Goal: Information Seeking & Learning: Learn about a topic

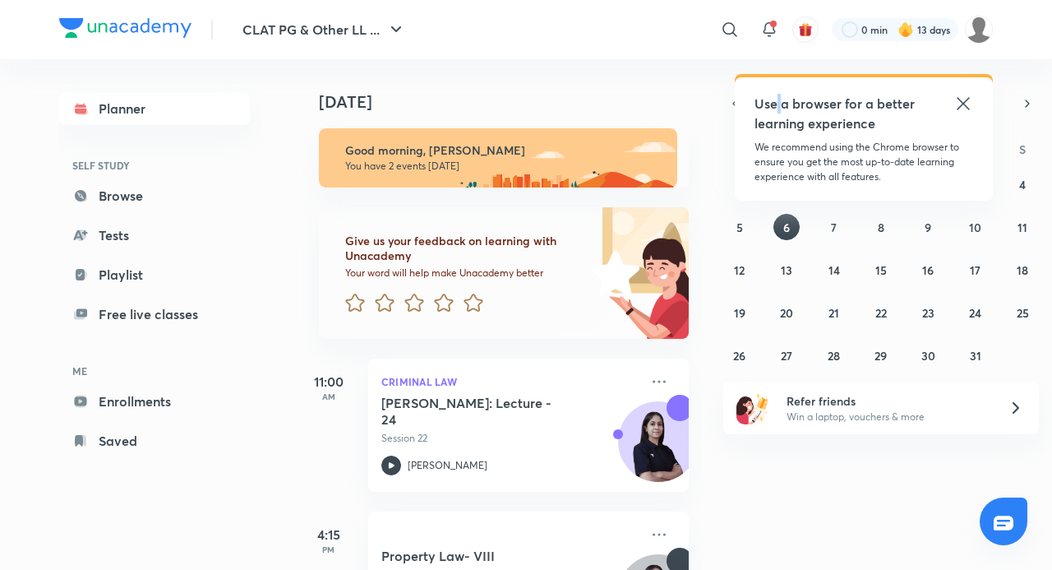
drag, startPoint x: 782, startPoint y: 110, endPoint x: 770, endPoint y: 74, distance: 38.2
click at [772, 77] on div "Use a browser for a better learning experience We recommend using the Chrome br…" at bounding box center [864, 138] width 258 height 123
click at [960, 99] on icon at bounding box center [963, 104] width 20 height 20
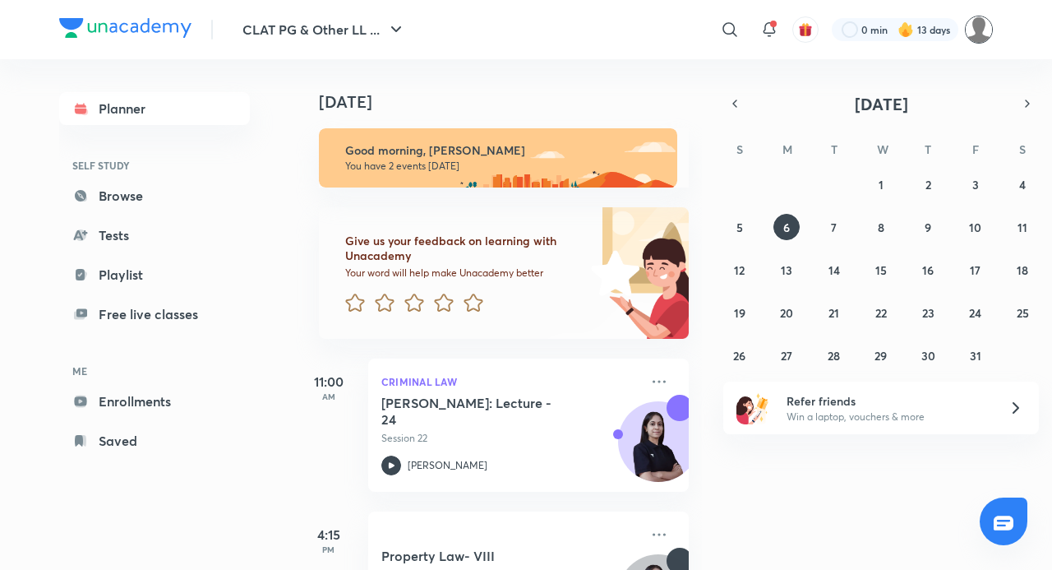
click at [970, 23] on img at bounding box center [979, 30] width 28 height 28
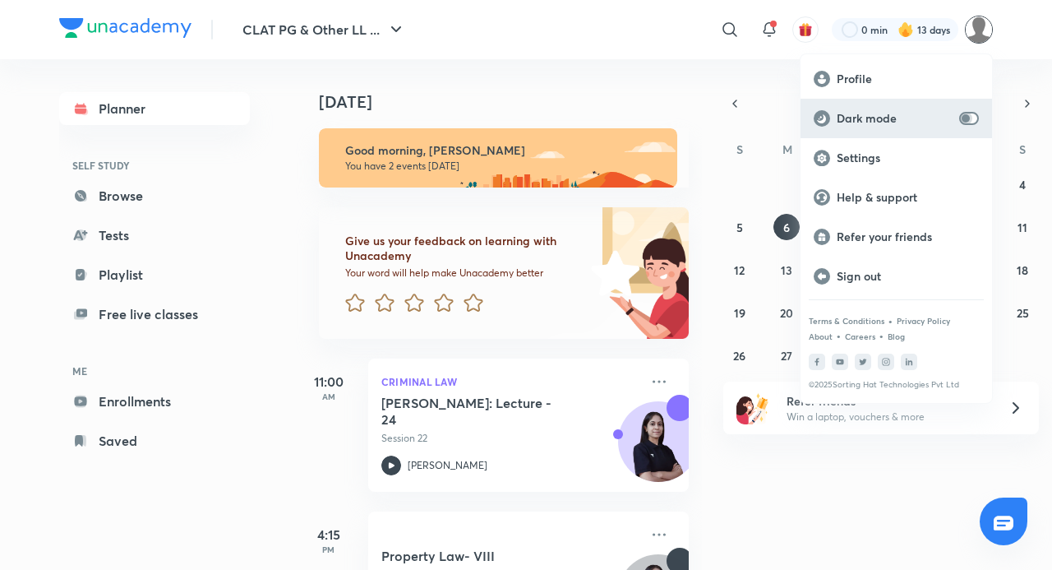
click at [966, 117] on input "checkbox" at bounding box center [965, 118] width 39 height 13
checkbox input "true"
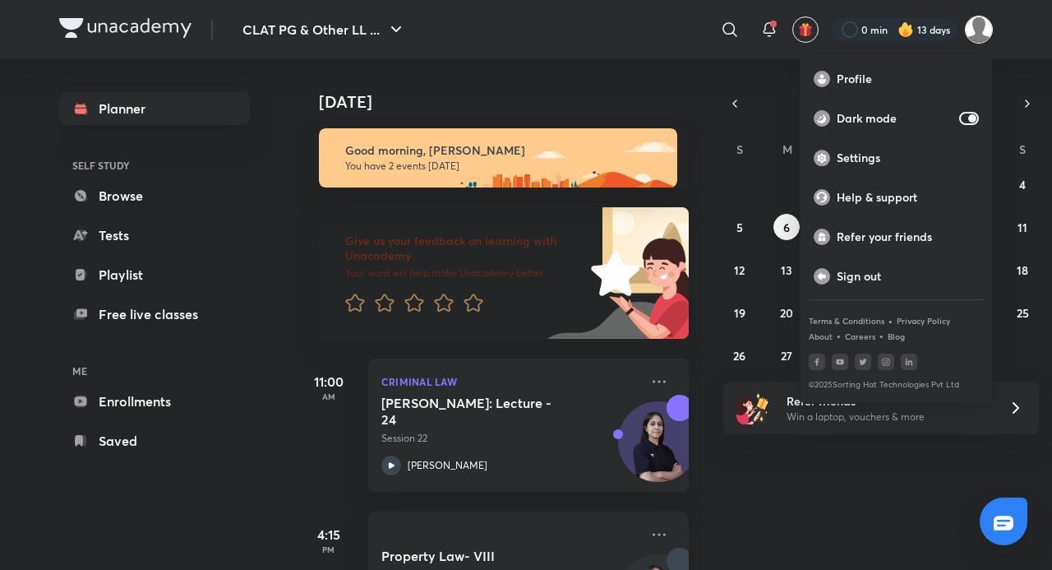
click at [837, 455] on div at bounding box center [526, 285] width 1052 height 570
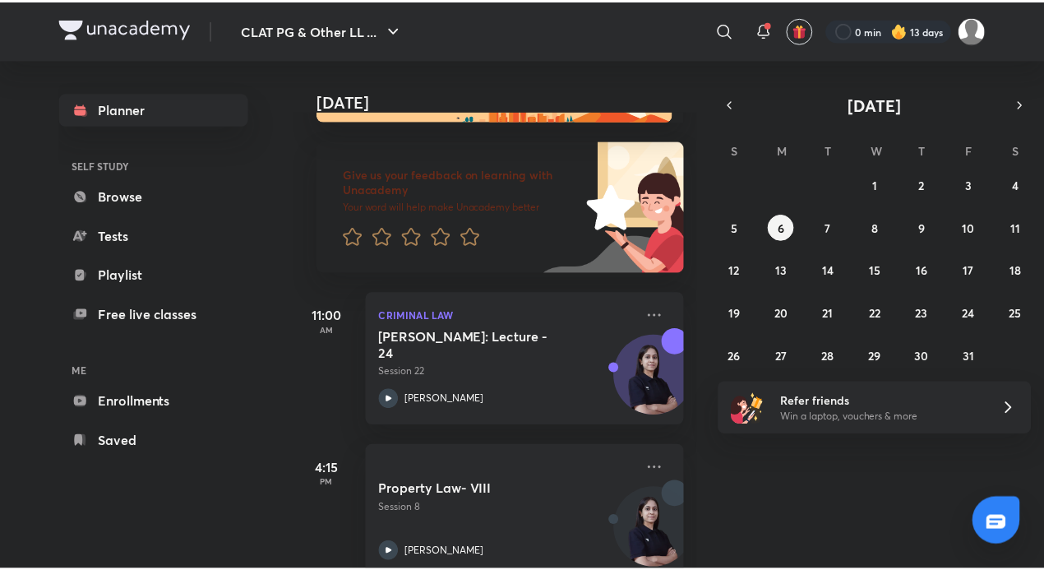
scroll to position [100, 0]
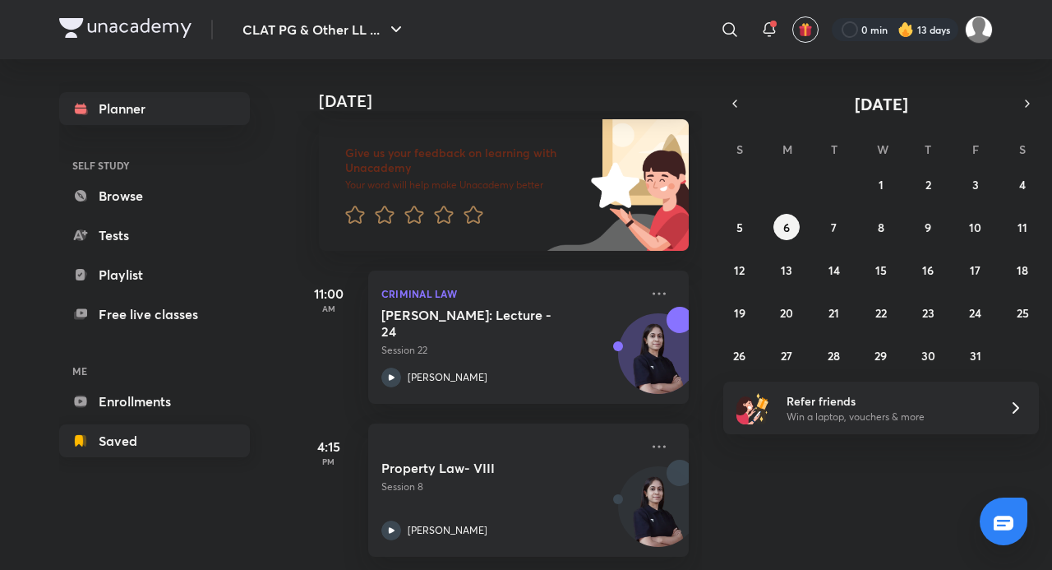
click at [192, 453] on link "Saved" at bounding box center [154, 440] width 191 height 33
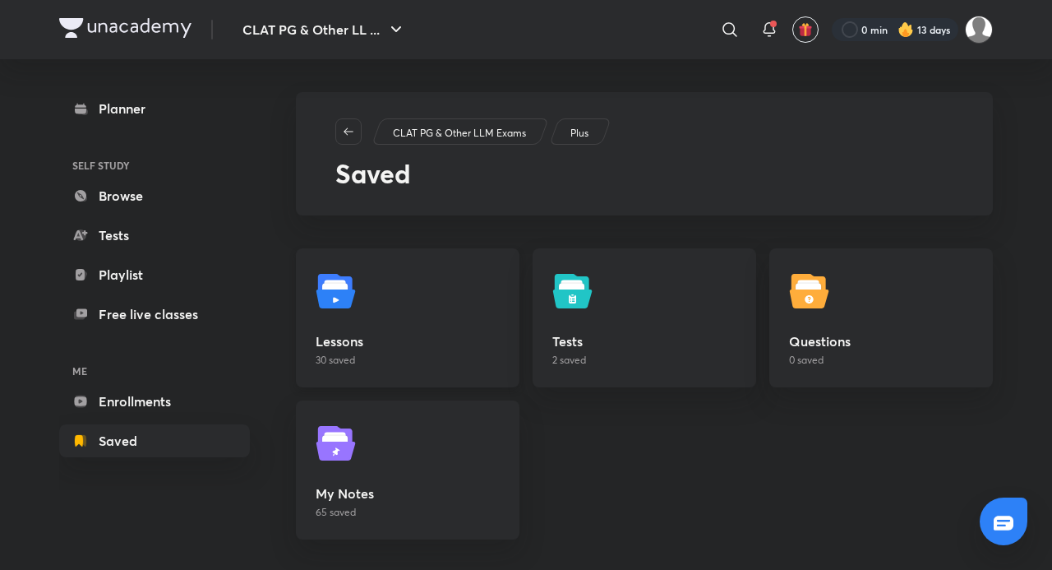
click at [491, 303] on link "Lessons 30 saved" at bounding box center [408, 317] width 224 height 139
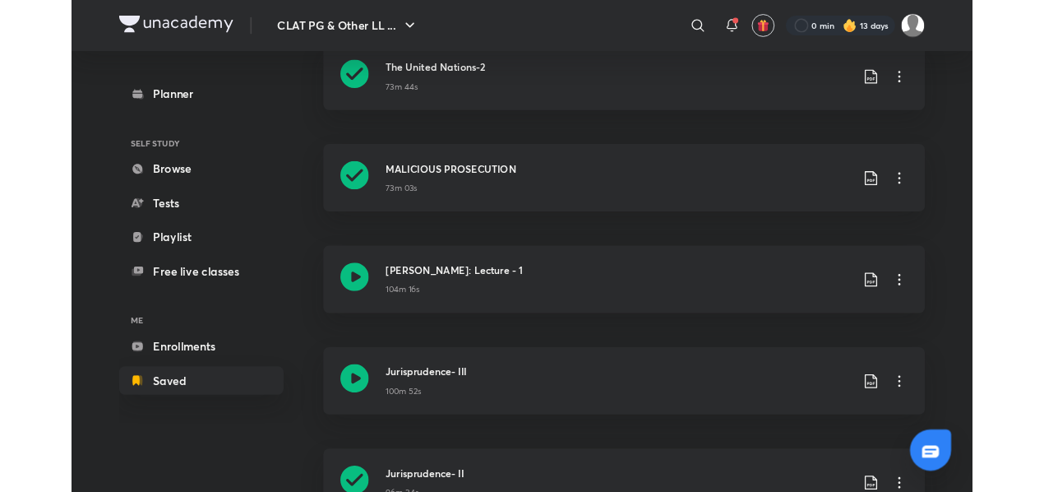
scroll to position [465, 0]
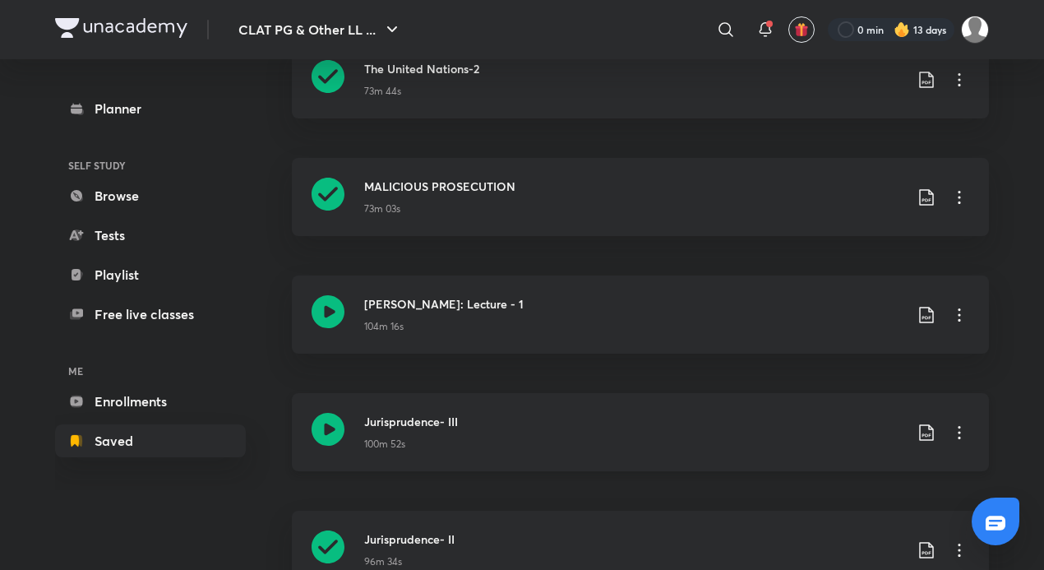
click at [362, 447] on div "Jurisprudence- III 100m 52s" at bounding box center [640, 432] width 697 height 78
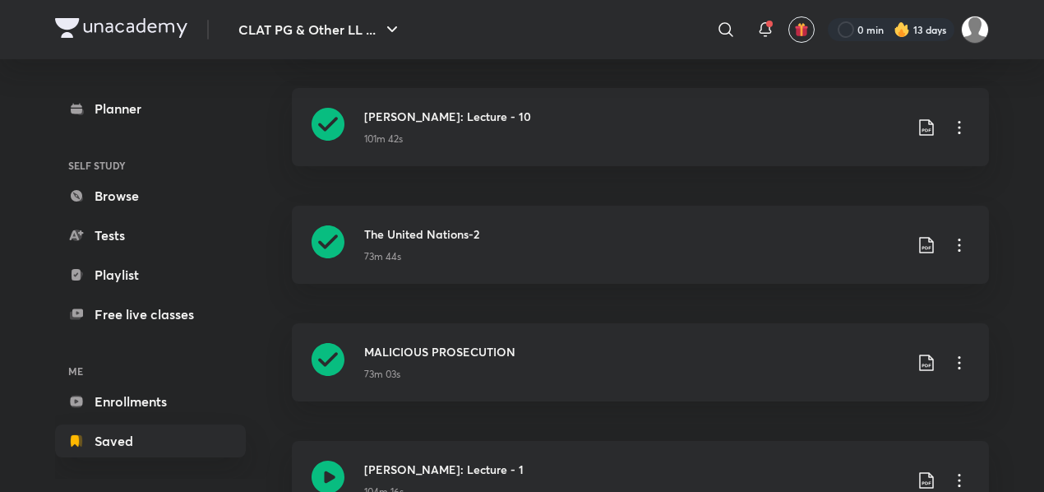
scroll to position [294, 0]
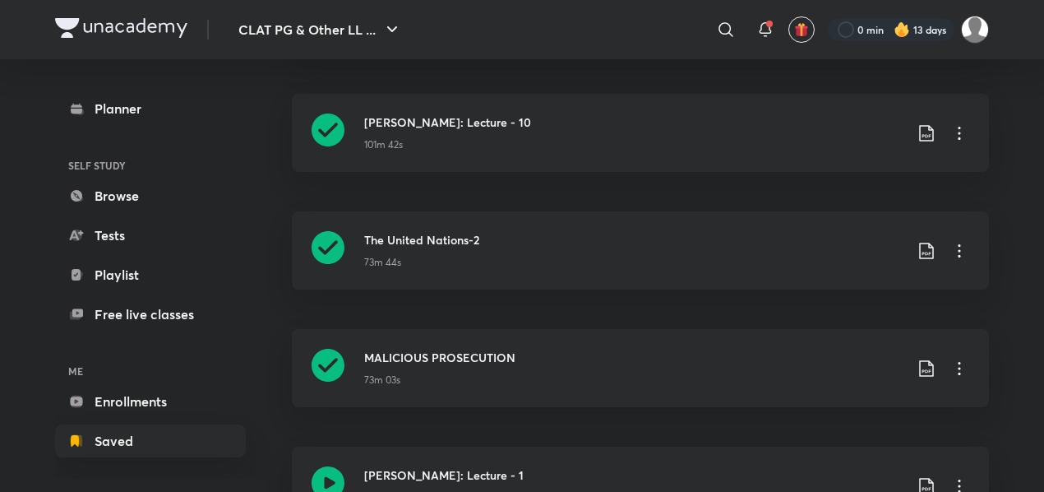
scroll to position [465, 0]
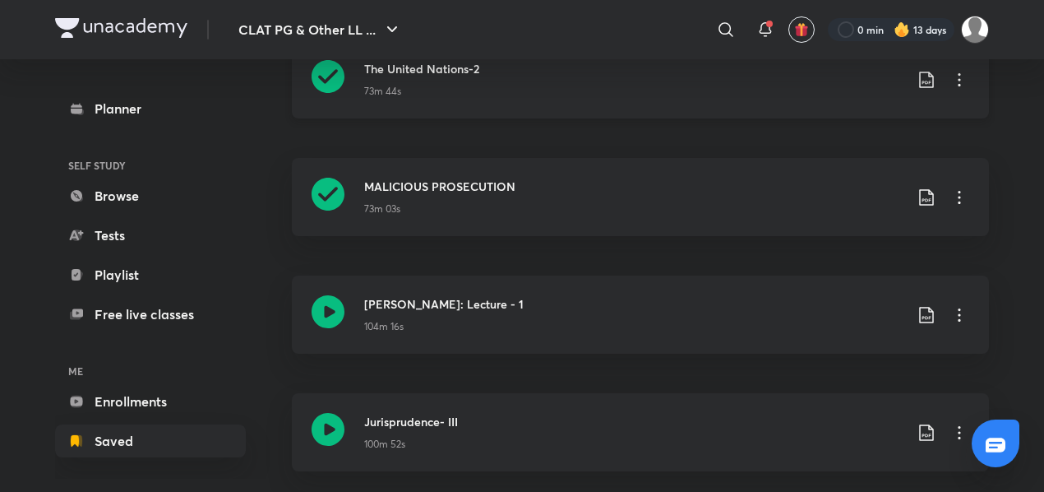
drag, startPoint x: 358, startPoint y: 265, endPoint x: 348, endPoint y: 256, distance: 13.4
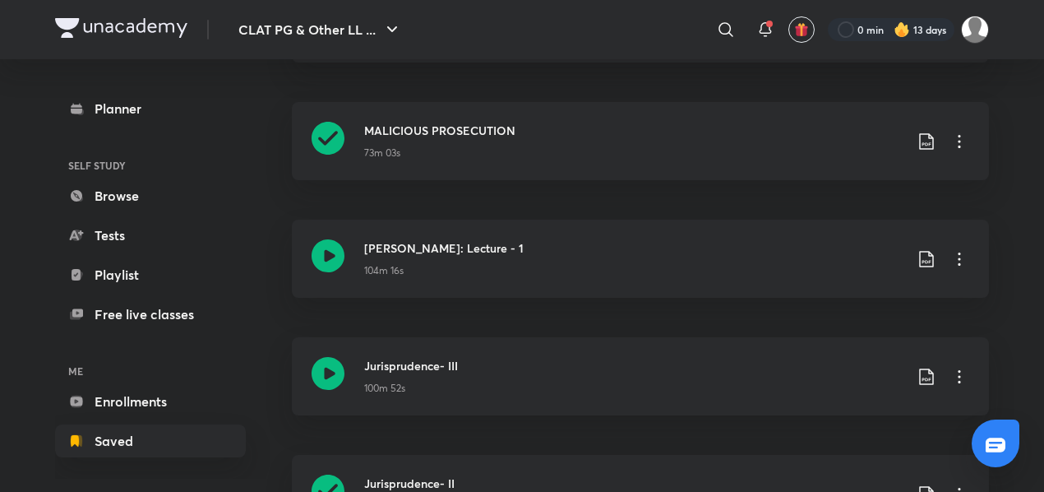
scroll to position [575, 0]
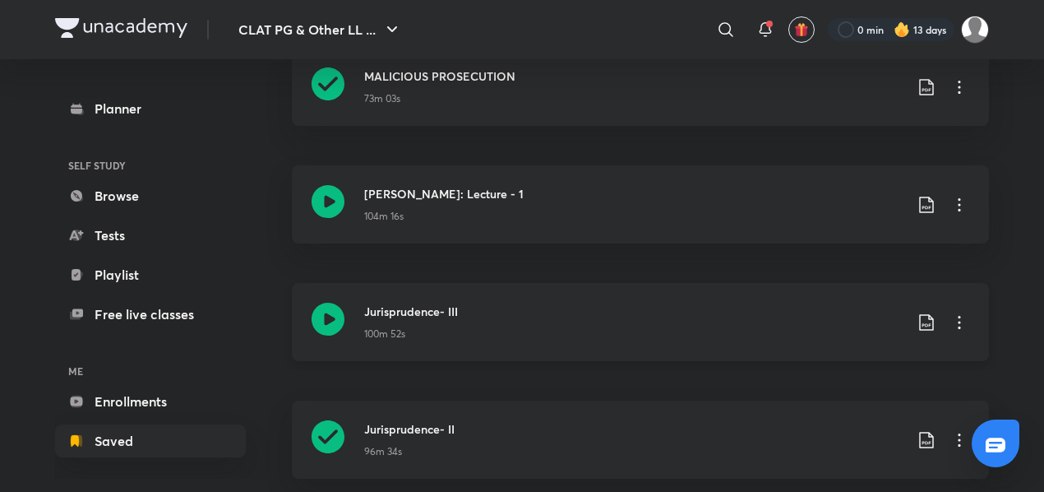
click at [329, 326] on icon at bounding box center [328, 318] width 33 height 33
